Goal: Task Accomplishment & Management: Use online tool/utility

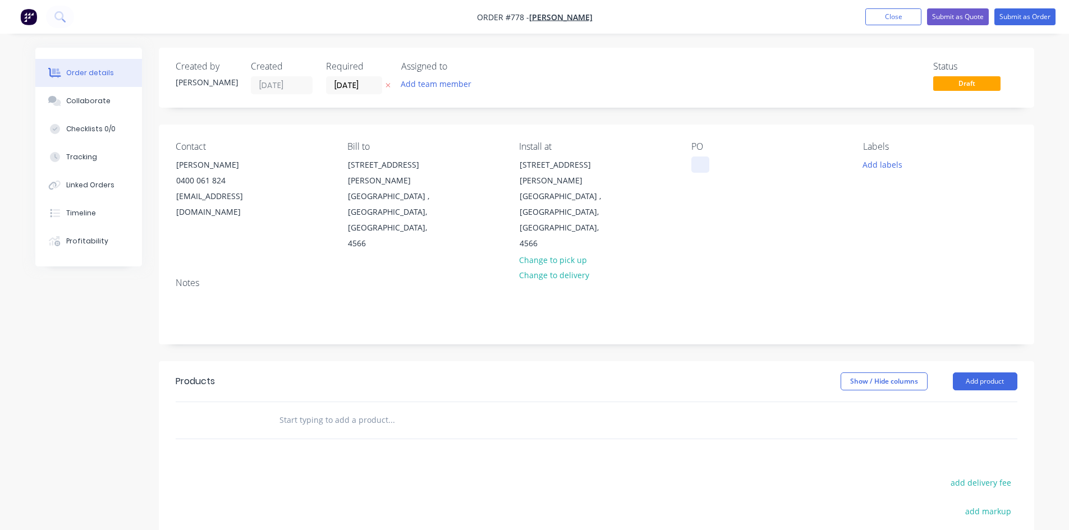
click at [694, 168] on div at bounding box center [701, 165] width 18 height 16
click at [971, 373] on button "Add product" at bounding box center [985, 382] width 65 height 18
click at [955, 424] on div "Basic product" at bounding box center [964, 432] width 86 height 16
click at [303, 431] on div at bounding box center [317, 439] width 94 height 16
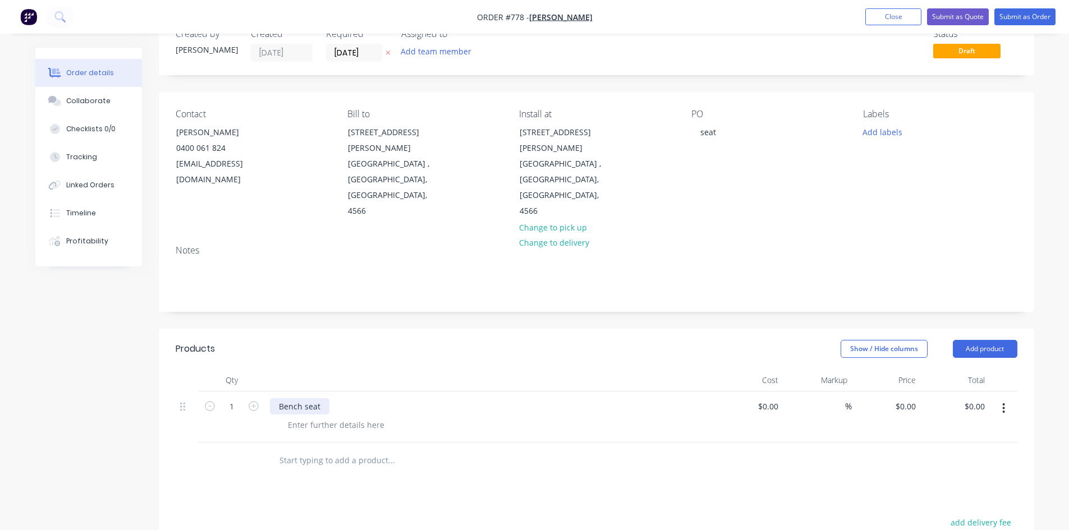
scroll to position [56, 0]
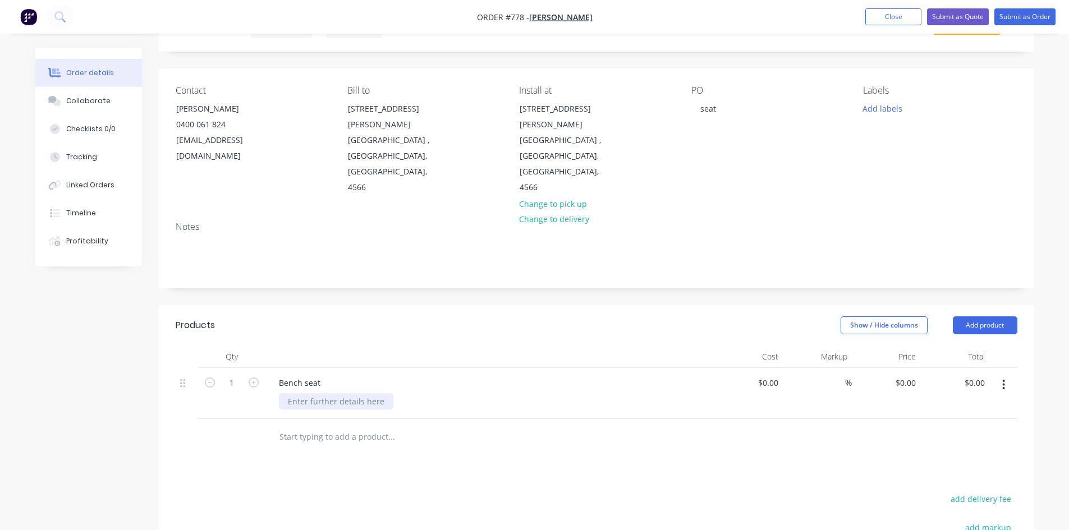
click at [305, 393] on div at bounding box center [336, 401] width 115 height 16
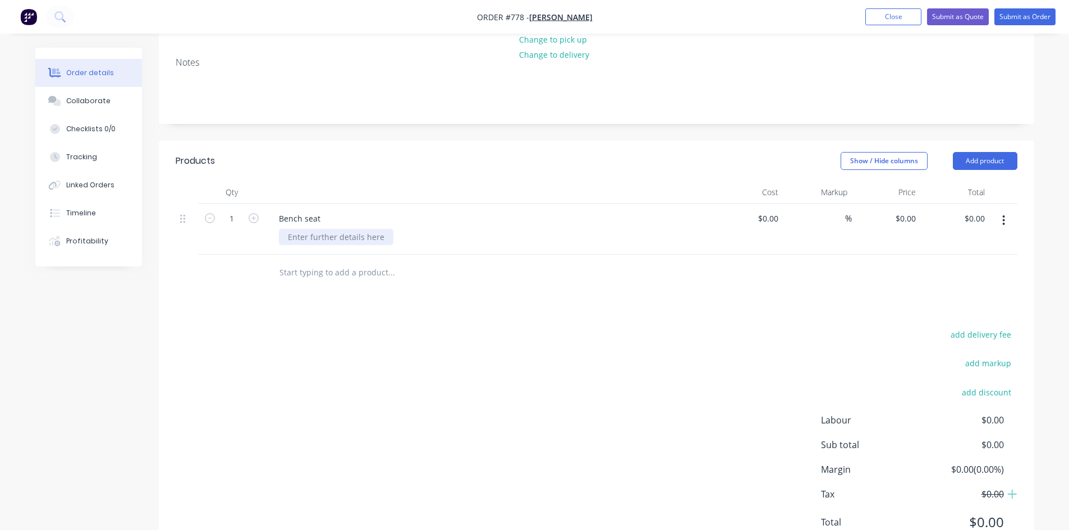
click at [310, 229] on div at bounding box center [336, 237] width 115 height 16
click at [478, 229] on div "Supply powder coated bench seat with feature knottwood" at bounding box center [397, 237] width 236 height 16
click at [501, 229] on div "Supply powder coated bench seat with feature knotwood" at bounding box center [395, 237] width 233 height 16
click at [559, 229] on div "Supply powder coated bench seat with feature knot wood battens to base" at bounding box center [427, 237] width 296 height 16
click at [427, 229] on div "Supply powder coated bench seat with feature knot wood battens to base" at bounding box center [427, 237] width 296 height 16
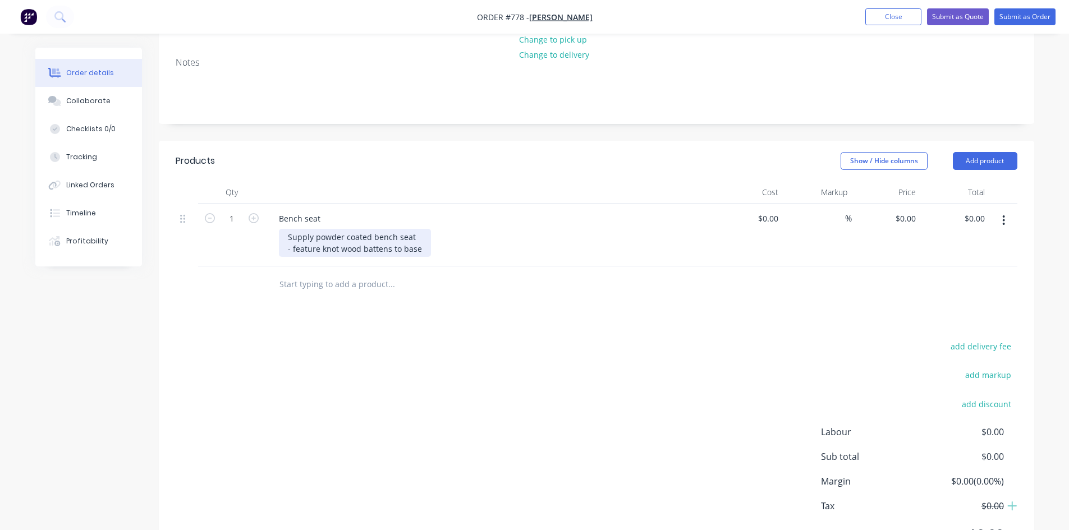
click at [423, 229] on div "Supply powder coated bench seat - feature knot wood battens to base" at bounding box center [355, 243] width 152 height 28
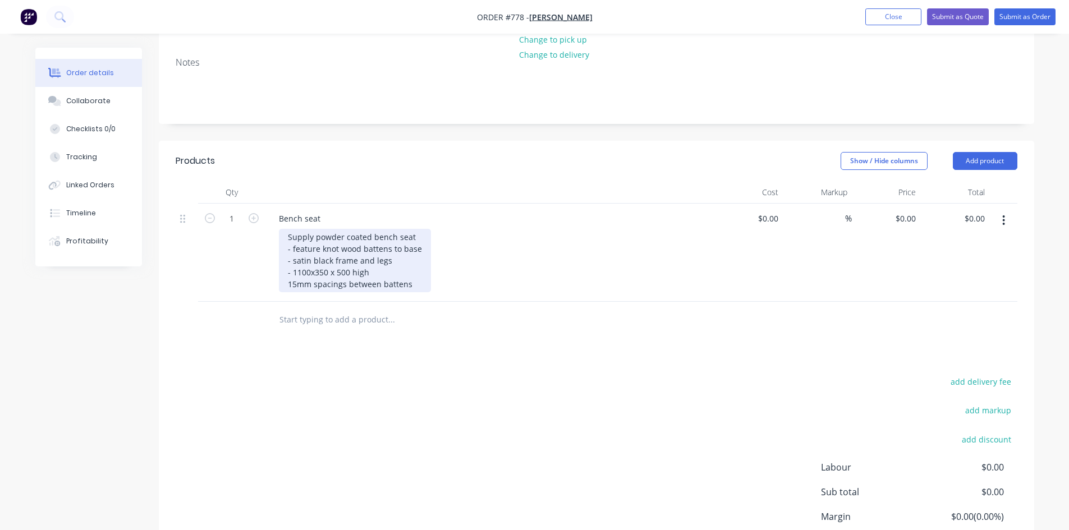
click at [285, 236] on div "Supply powder coated bench seat - feature knot wood battens to base - satin bla…" at bounding box center [355, 260] width 152 height 63
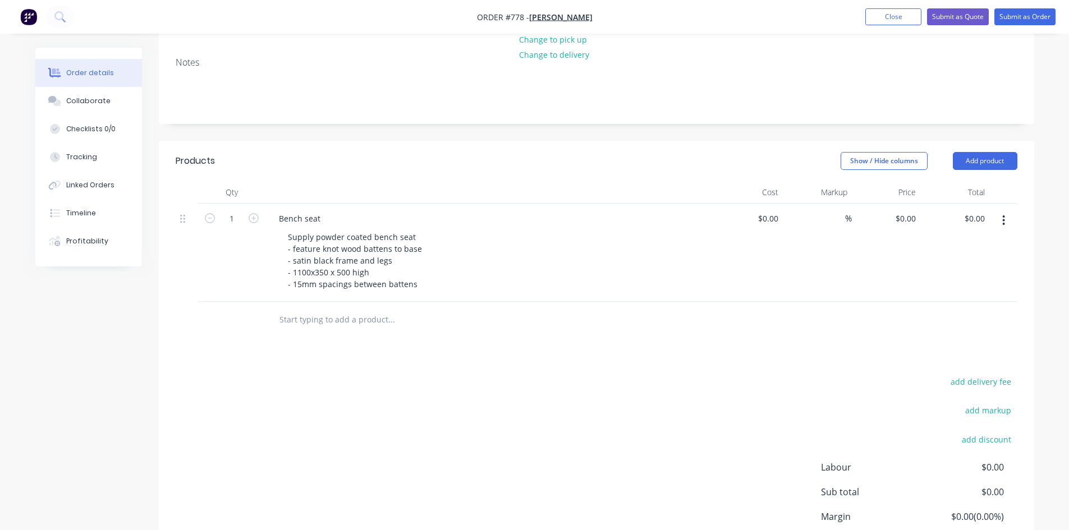
click at [444, 229] on div "Supply powder coated bench seat - feature knot wood battens to base - satin bla…" at bounding box center [494, 260] width 431 height 63
click at [901, 204] on div "0 0" at bounding box center [886, 253] width 69 height 98
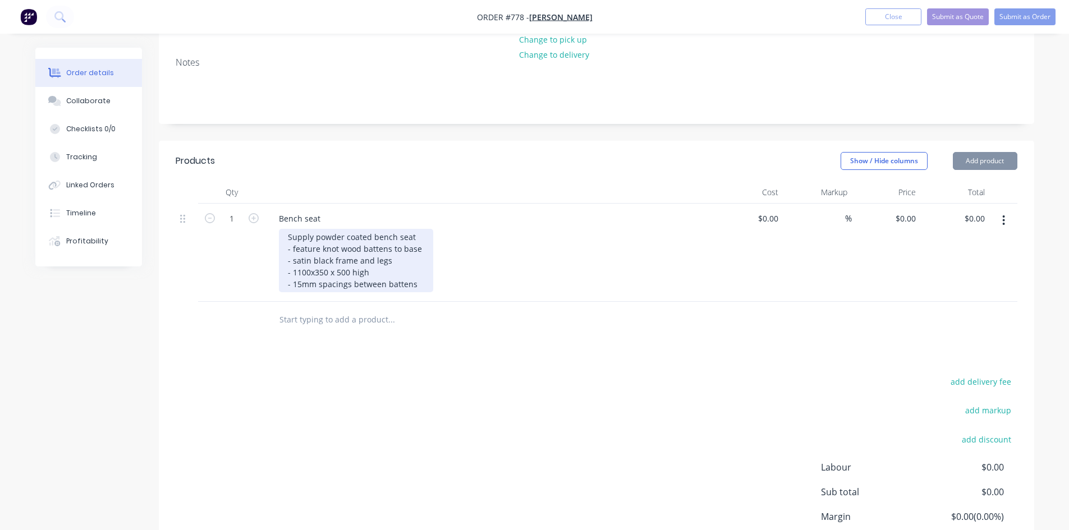
click at [327, 229] on div "Supply powder coated bench seat - feature knot wood battens to base - satin bla…" at bounding box center [356, 260] width 154 height 63
click at [326, 229] on div "Supply powder coated bench seat - feature knot wood battens to base - satin bla…" at bounding box center [356, 260] width 154 height 63
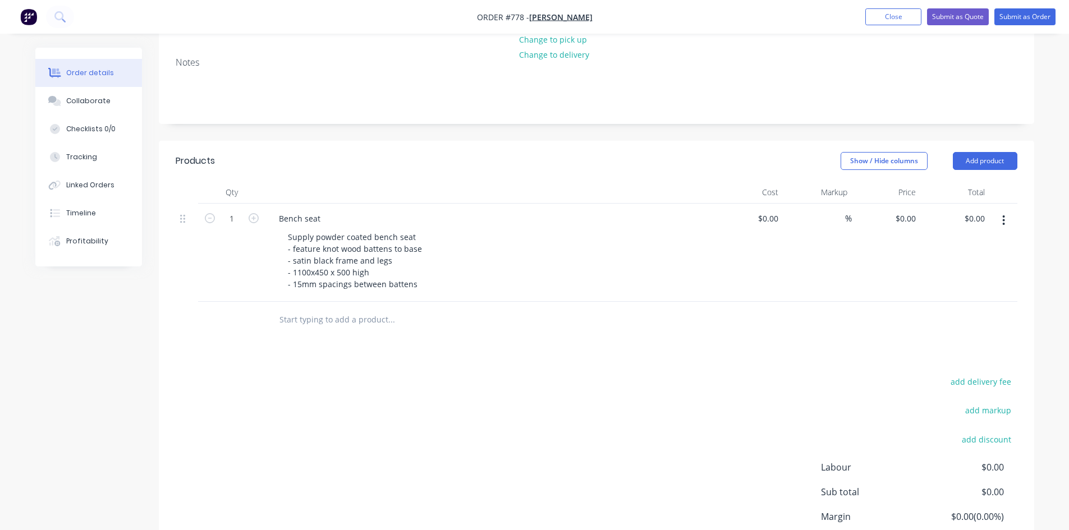
click at [491, 230] on div "Supply powder coated bench seat - feature knot wood battens to base - satin bla…" at bounding box center [494, 260] width 431 height 63
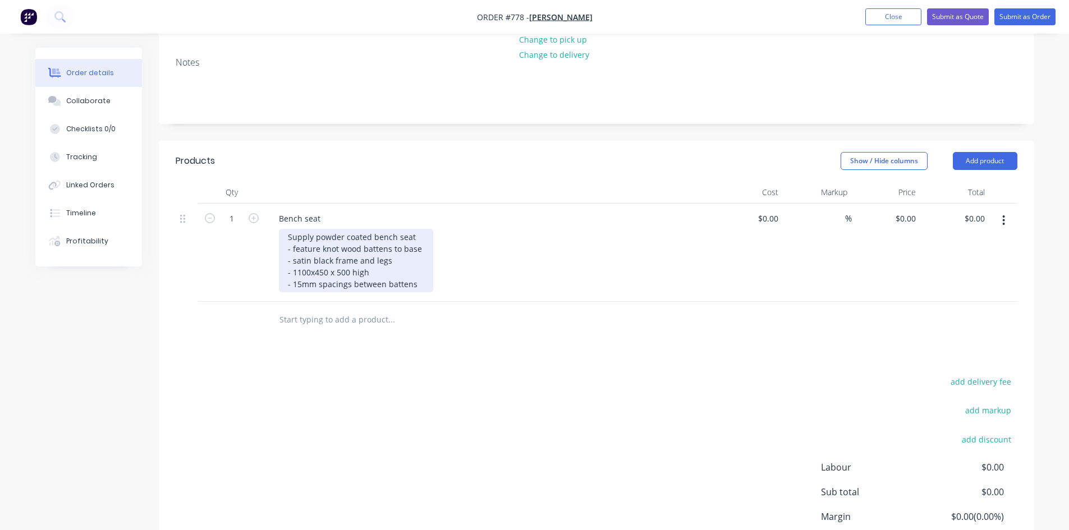
click at [328, 229] on div "Supply powder coated bench seat - feature knot wood battens to base - satin bla…" at bounding box center [356, 260] width 154 height 63
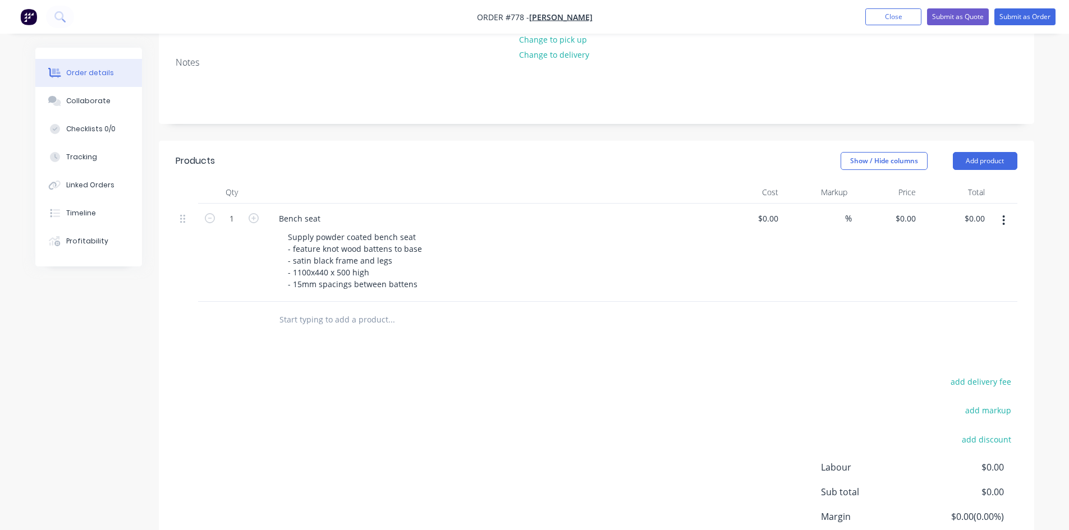
click at [443, 229] on div "Supply powder coated bench seat - feature knot wood battens to base - satin bla…" at bounding box center [494, 260] width 431 height 63
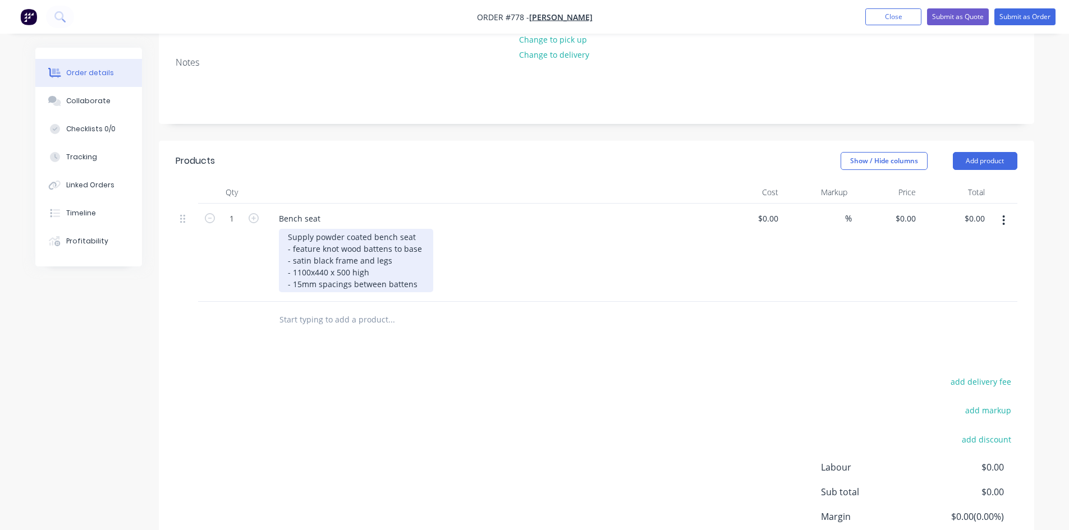
click at [329, 229] on div "Supply powder coated bench seat - feature knot wood battens to base - satin bla…" at bounding box center [356, 260] width 154 height 63
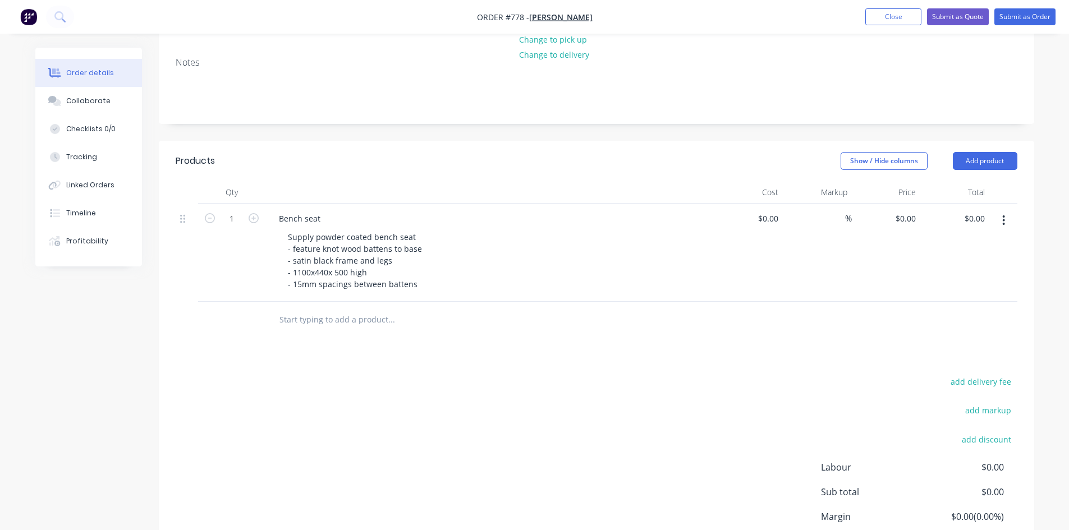
click at [491, 229] on div "Supply powder coated bench seat - feature knot wood battens to base - satin bla…" at bounding box center [494, 260] width 431 height 63
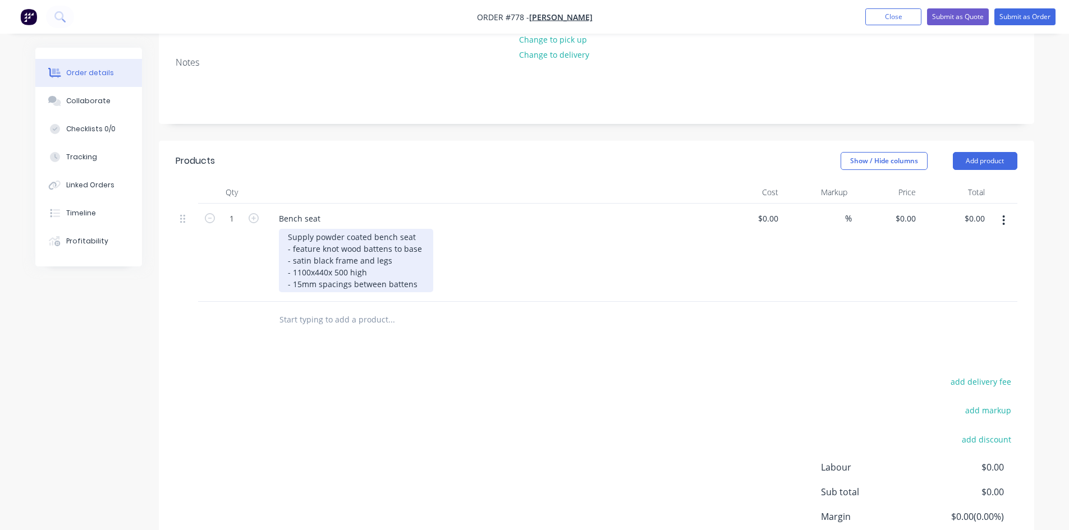
click at [328, 229] on div "Supply powder coated bench seat - feature knot wood battens to base - satin bla…" at bounding box center [356, 260] width 154 height 63
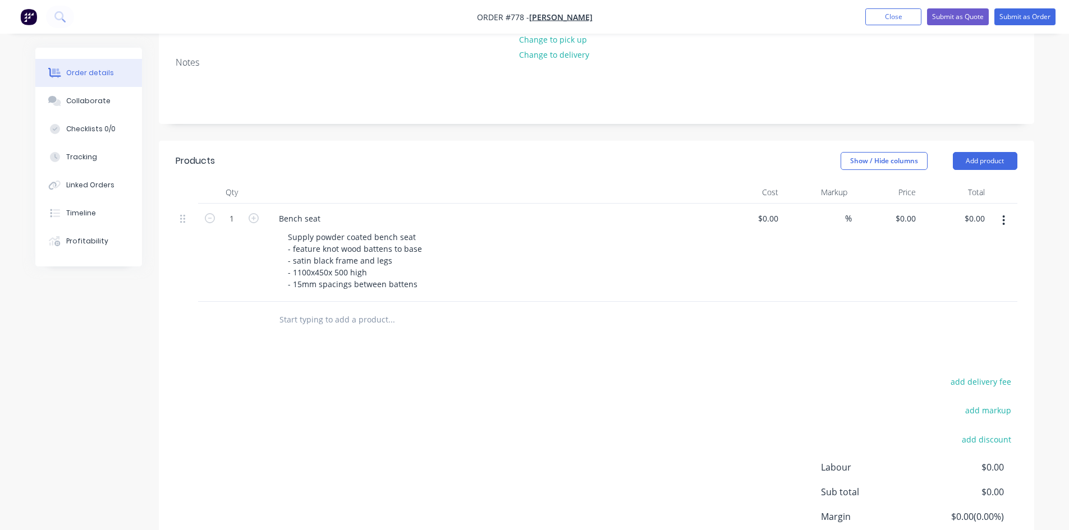
click at [443, 229] on div "Supply powder coated bench seat - feature knot wood battens to base - satin bla…" at bounding box center [494, 260] width 431 height 63
click at [899, 204] on div "0 0" at bounding box center [886, 253] width 69 height 98
type input "$1,150.00"
click at [916, 204] on div "$1,150.00 1150" at bounding box center [886, 253] width 69 height 98
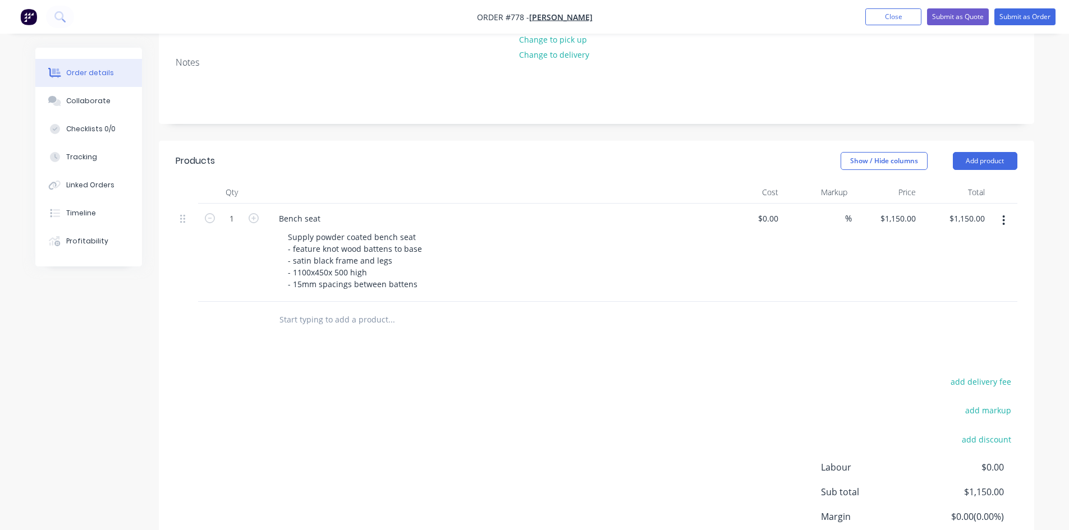
click at [921, 204] on div "$1,150.00 $1,150.00" at bounding box center [955, 253] width 69 height 98
click at [916, 210] on input "1150" at bounding box center [909, 218] width 24 height 16
click at [900, 225] on div "940 940" at bounding box center [886, 253] width 69 height 98
type input "$940.00"
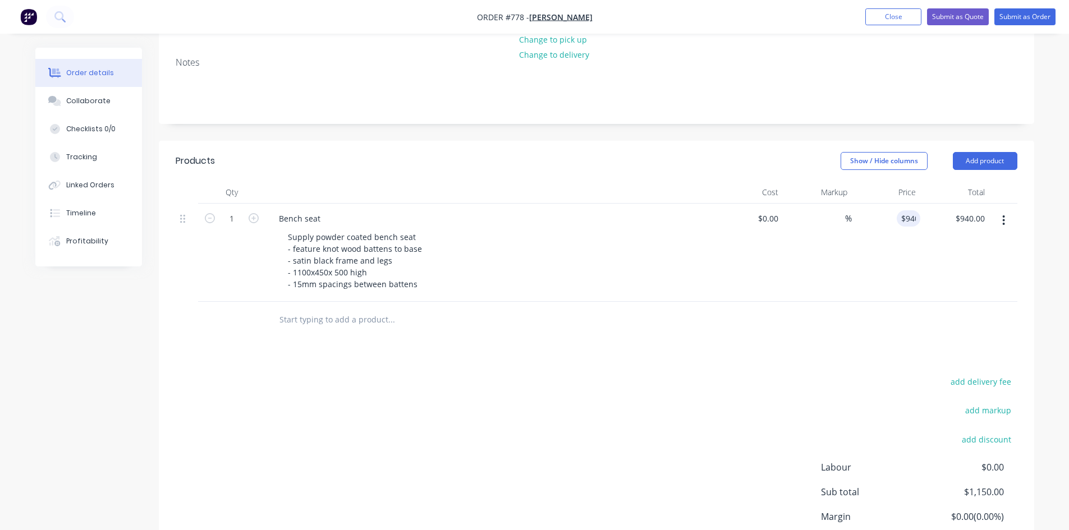
click at [854, 241] on div "$940.00 940" at bounding box center [886, 253] width 69 height 98
click at [959, 20] on button "Submit as Quote" at bounding box center [958, 16] width 62 height 17
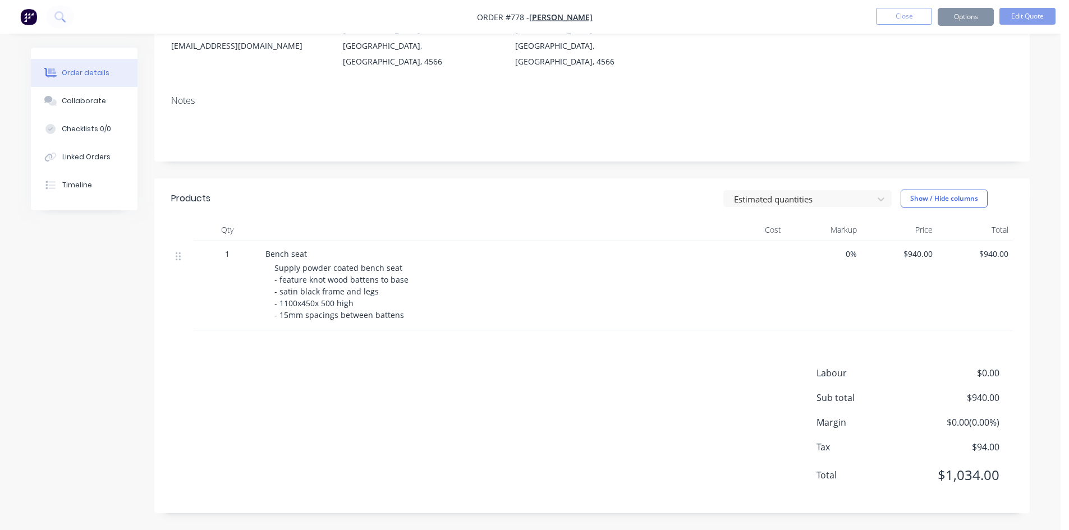
scroll to position [0, 0]
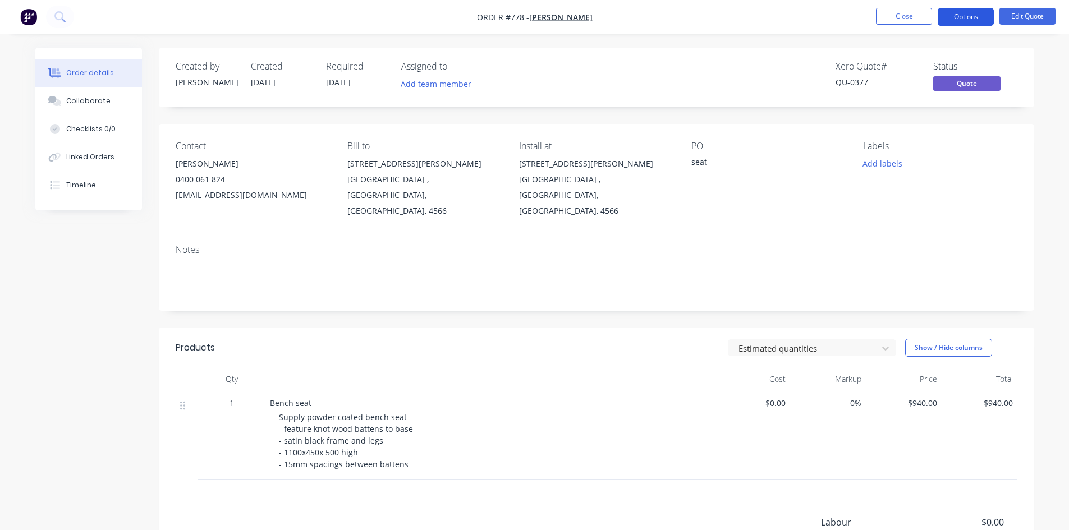
click at [967, 16] on button "Options" at bounding box center [966, 17] width 56 height 18
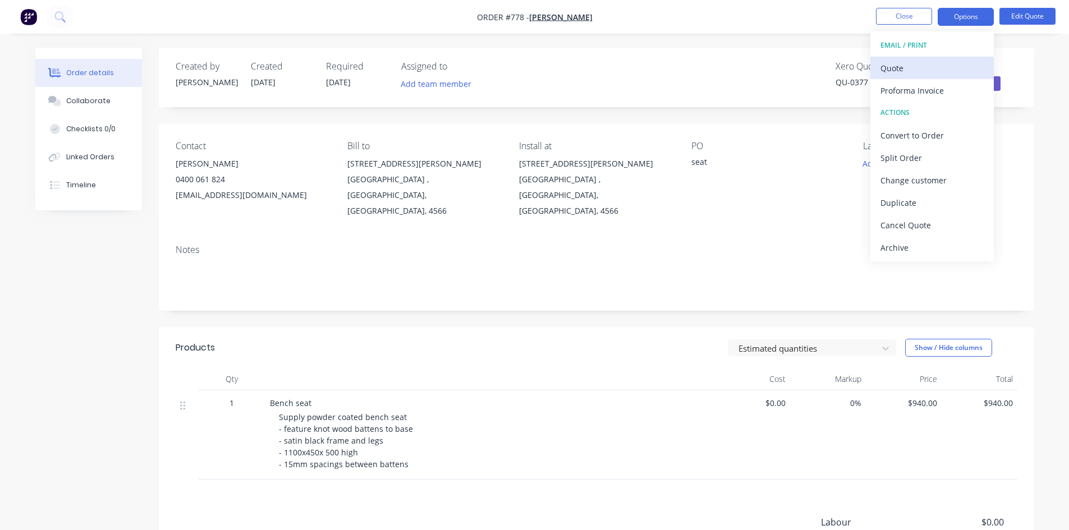
click at [905, 71] on div "Quote" at bounding box center [932, 68] width 103 height 16
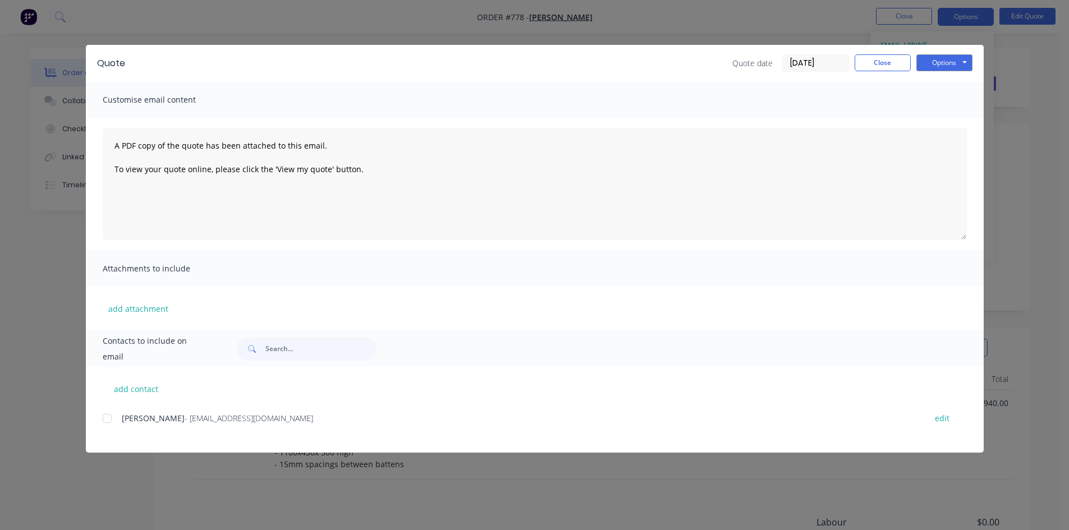
click at [110, 416] on div at bounding box center [107, 419] width 22 height 22
click at [939, 66] on button "Options" at bounding box center [945, 62] width 56 height 17
click at [941, 129] on button "Email" at bounding box center [953, 120] width 72 height 19
